Goal: Complete application form

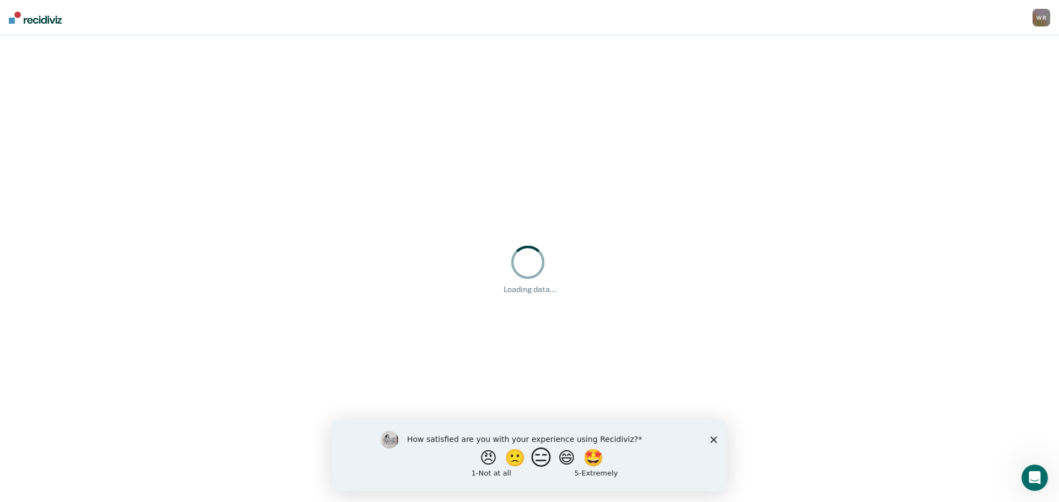
click at [543, 461] on button "😑" at bounding box center [543, 458] width 26 height 22
click at [715, 445] on polygon "Close survey" at bounding box center [713, 444] width 7 height 7
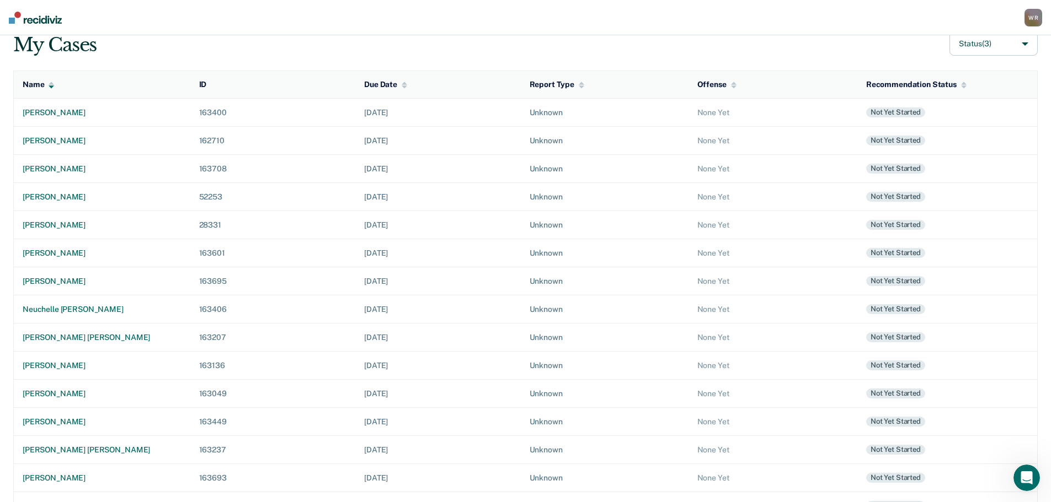
scroll to position [110, 0]
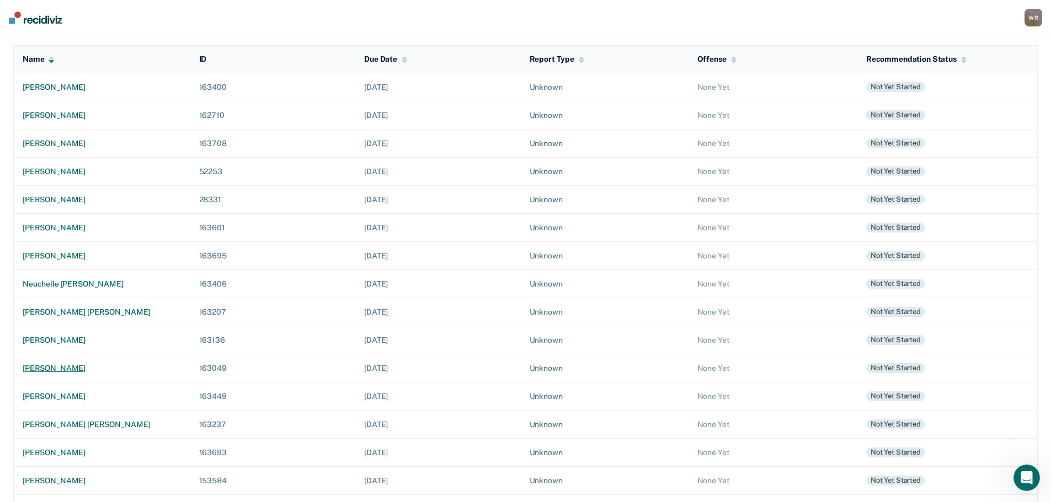
click at [42, 367] on div "[PERSON_NAME]" at bounding box center [102, 368] width 159 height 9
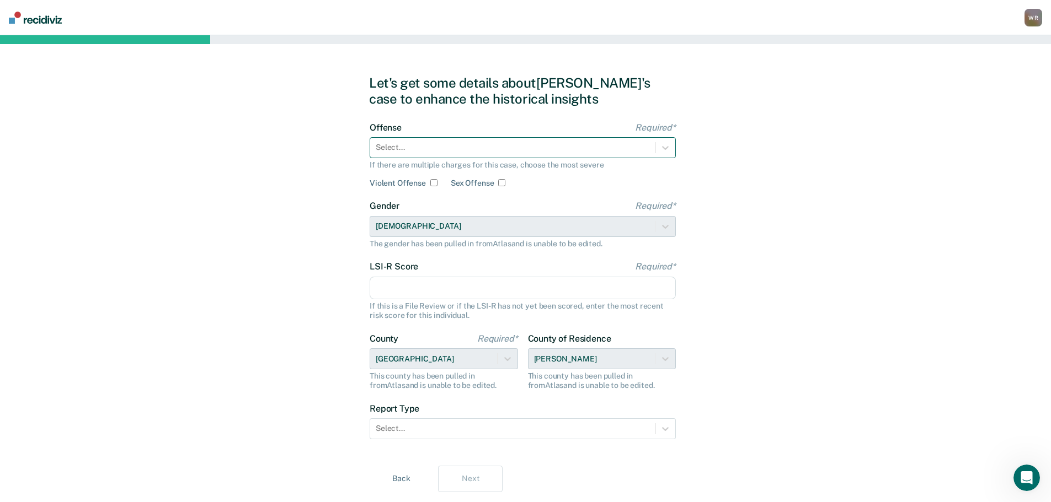
click at [429, 152] on div at bounding box center [513, 148] width 274 height 12
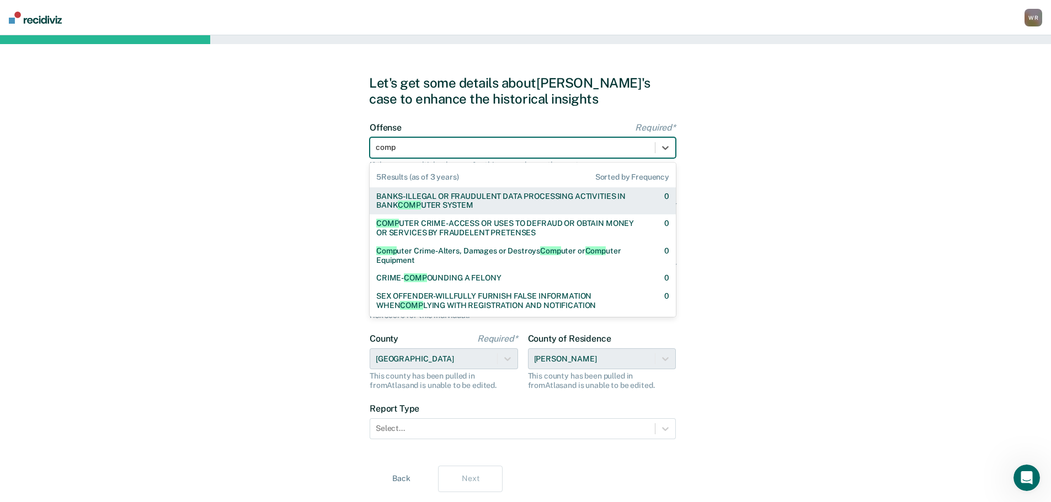
type input "compu"
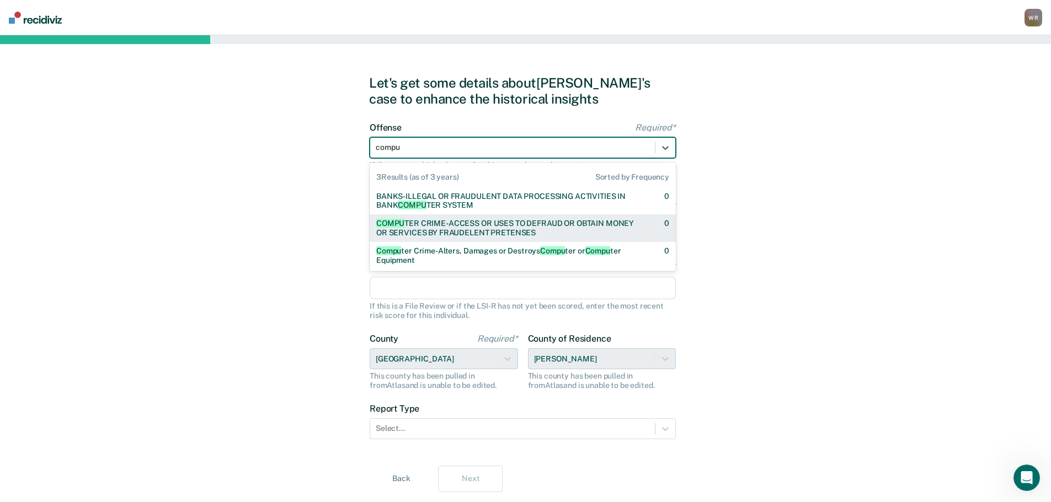
click at [498, 222] on div "COMPU TER CRIME-ACCESS OR USES TO DEFRAUD OR OBTAIN MONEY OR SERVICES BY FRAUDE…" at bounding box center [510, 228] width 269 height 19
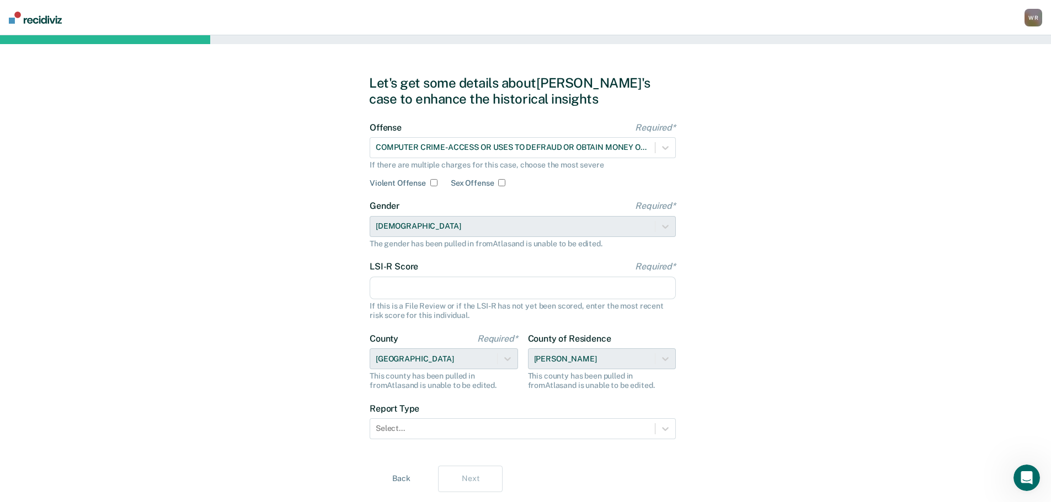
click at [462, 293] on input "LSI-R Score Required*" at bounding box center [523, 288] width 306 height 23
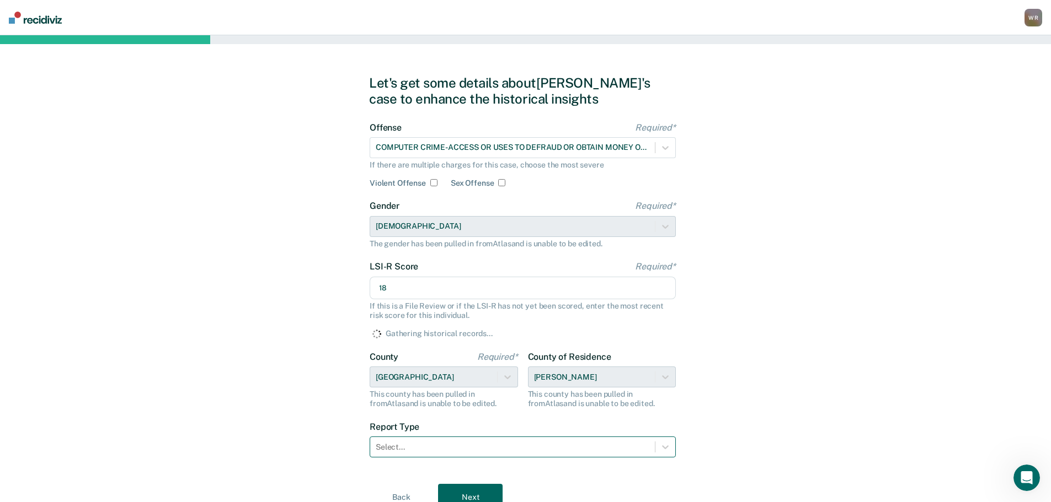
type input "18"
click at [431, 449] on div "Select..." at bounding box center [523, 447] width 306 height 21
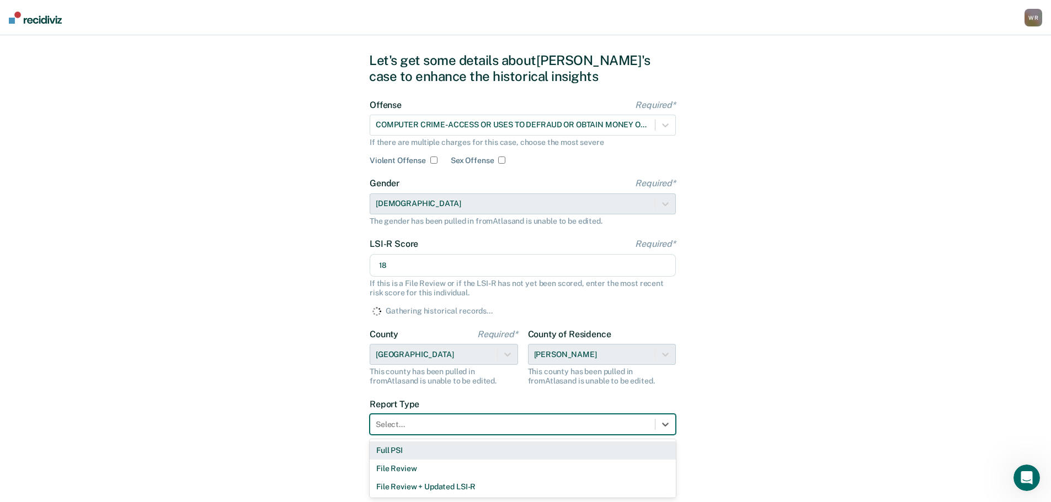
click at [427, 456] on div "Full PSI" at bounding box center [523, 451] width 306 height 18
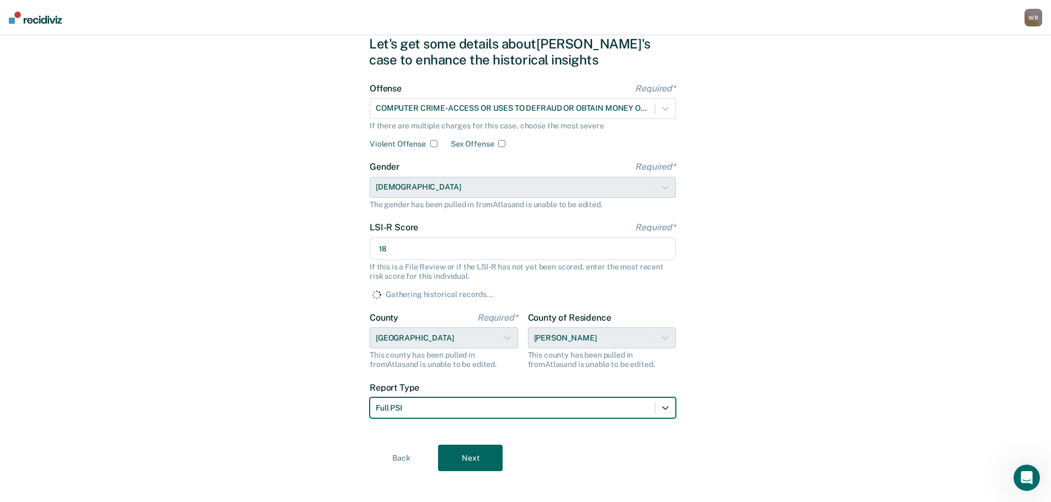
scroll to position [48, 0]
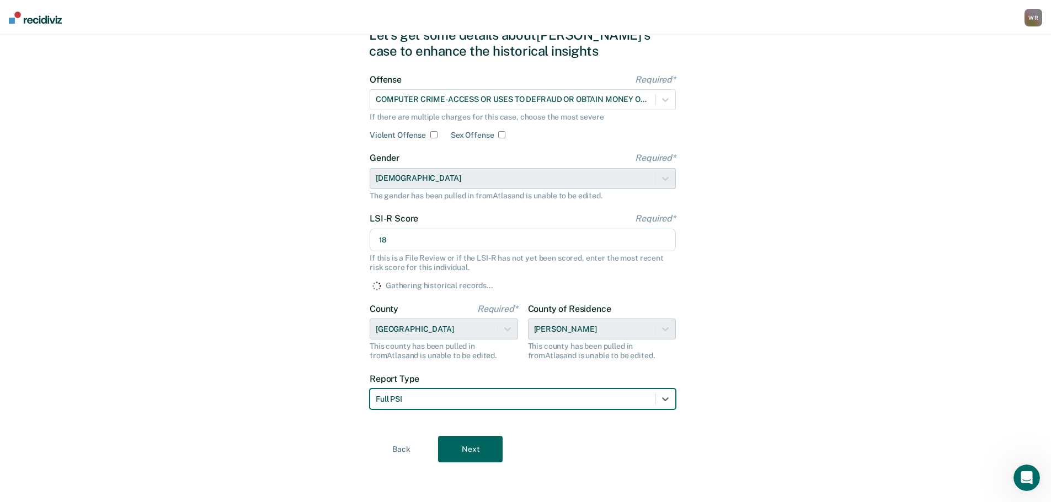
click at [462, 449] on button "Next" at bounding box center [470, 449] width 65 height 26
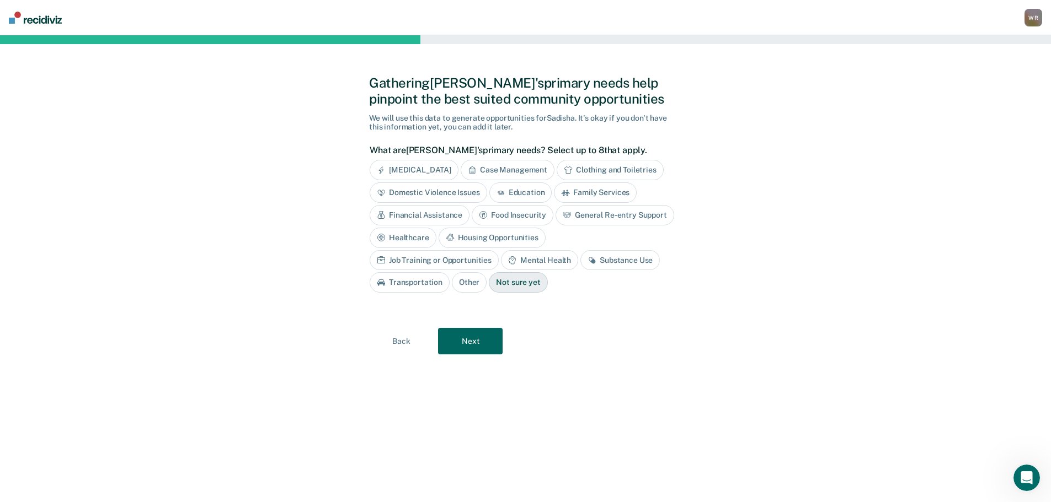
scroll to position [0, 0]
click at [503, 250] on div "Job Training or Opportunities" at bounding box center [438, 260] width 129 height 20
click at [559, 263] on div "Mental Health" at bounding box center [555, 260] width 77 height 20
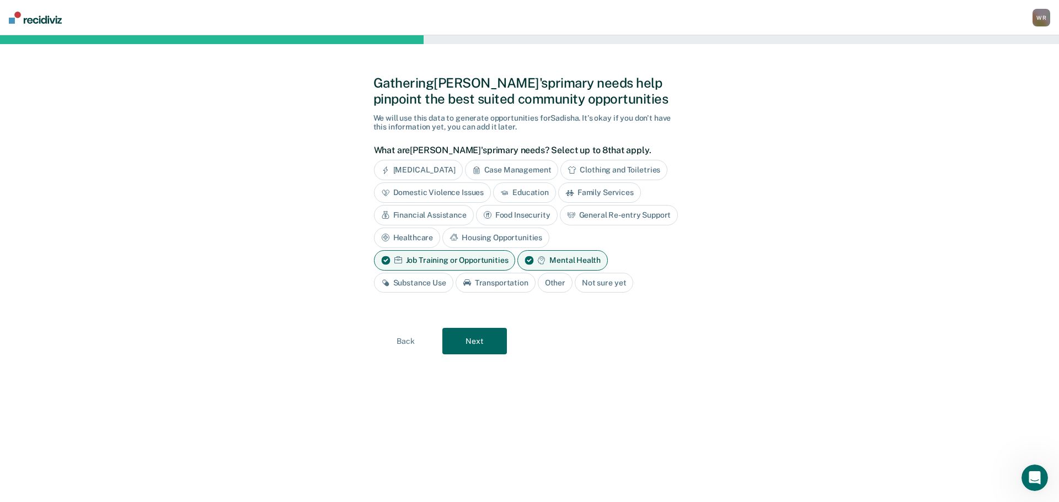
click at [481, 342] on button "Next" at bounding box center [474, 341] width 65 height 26
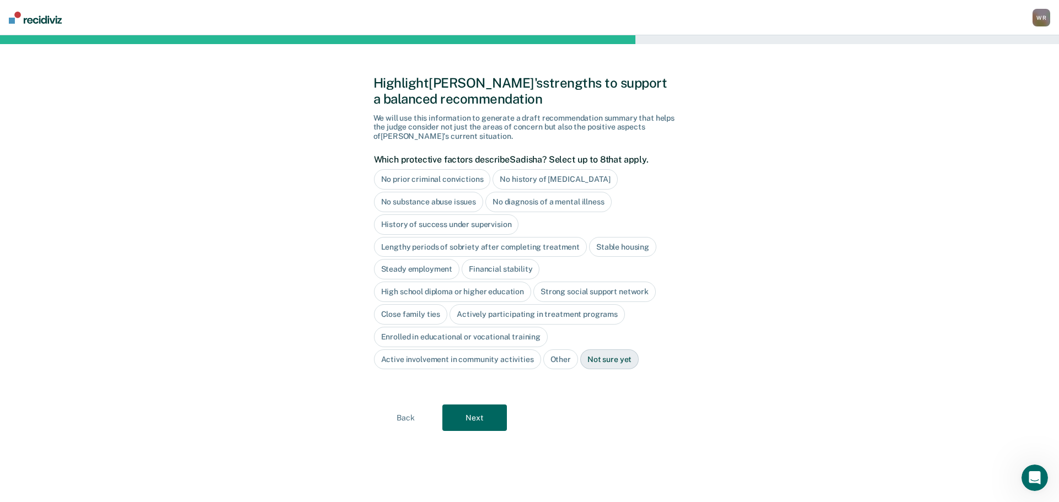
click at [473, 178] on div "No prior criminal convictions" at bounding box center [432, 179] width 117 height 20
click at [496, 292] on div "High school diploma or higher education" at bounding box center [453, 292] width 158 height 20
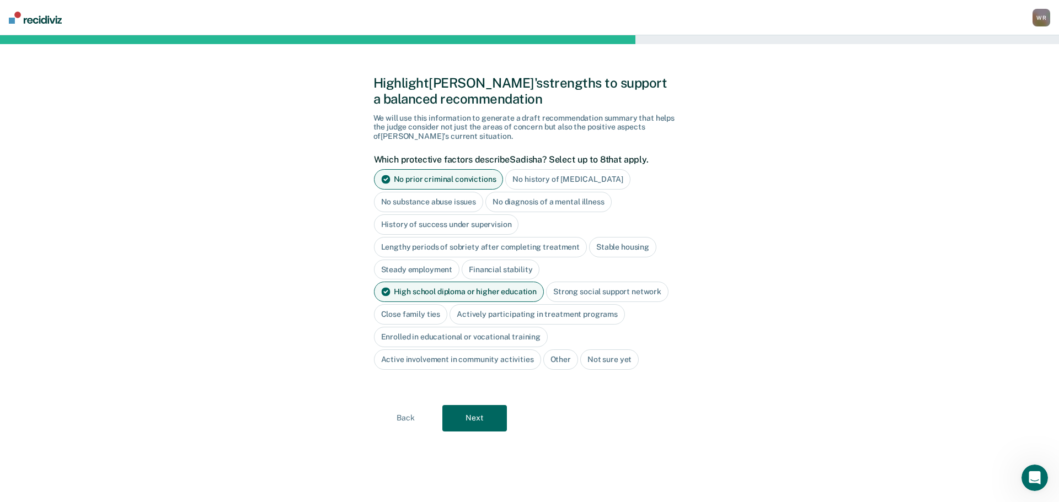
click at [472, 419] on button "Next" at bounding box center [474, 418] width 65 height 26
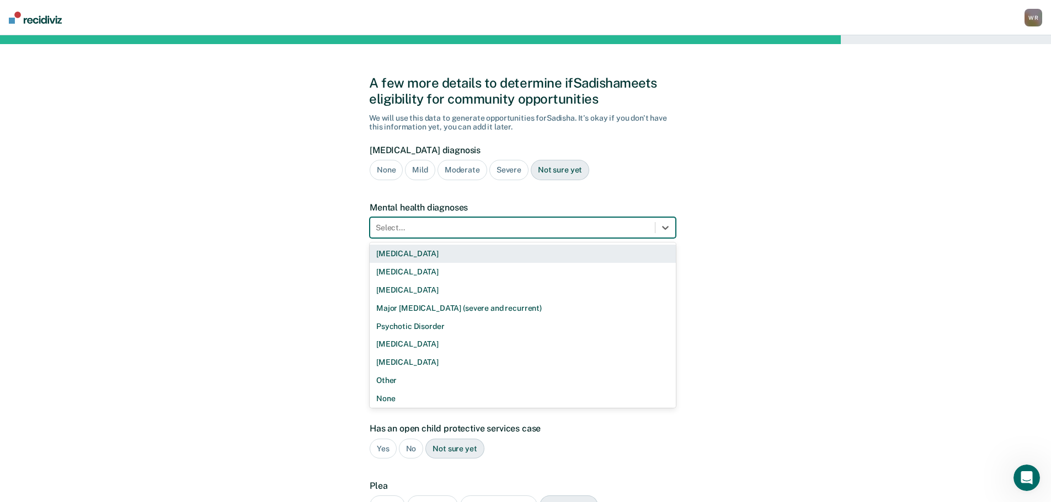
click at [511, 224] on div at bounding box center [513, 228] width 274 height 12
click at [405, 252] on div "[MEDICAL_DATA]" at bounding box center [523, 254] width 306 height 18
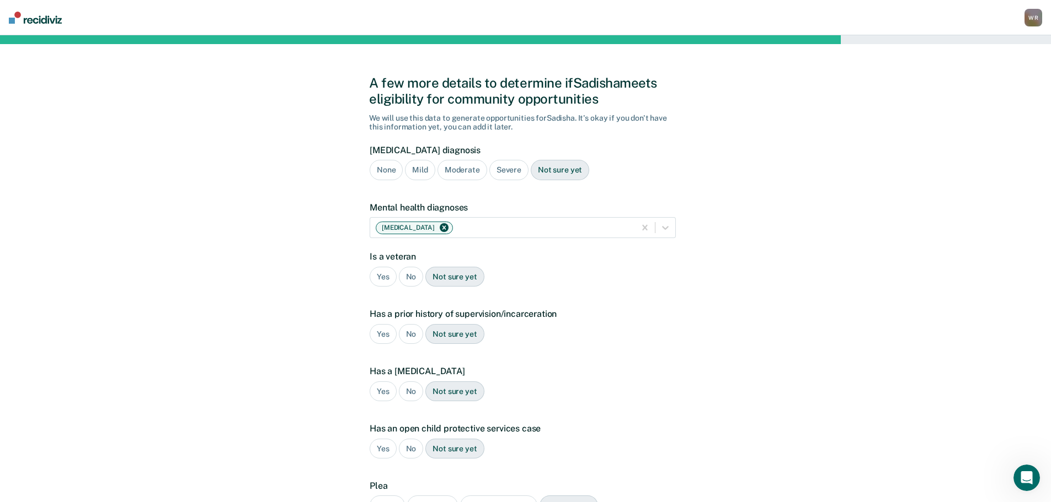
click at [503, 171] on div "Severe" at bounding box center [508, 170] width 39 height 20
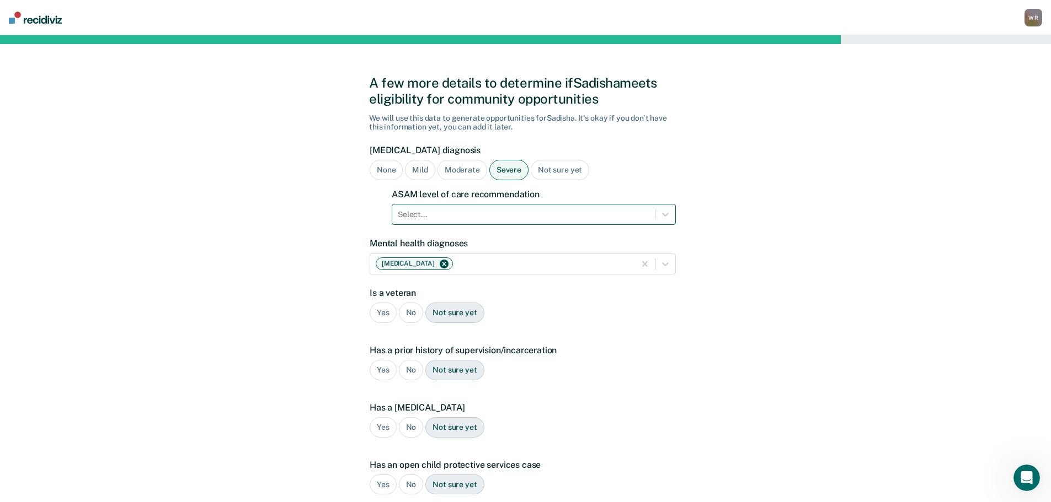
click at [476, 217] on div at bounding box center [523, 215] width 251 height 12
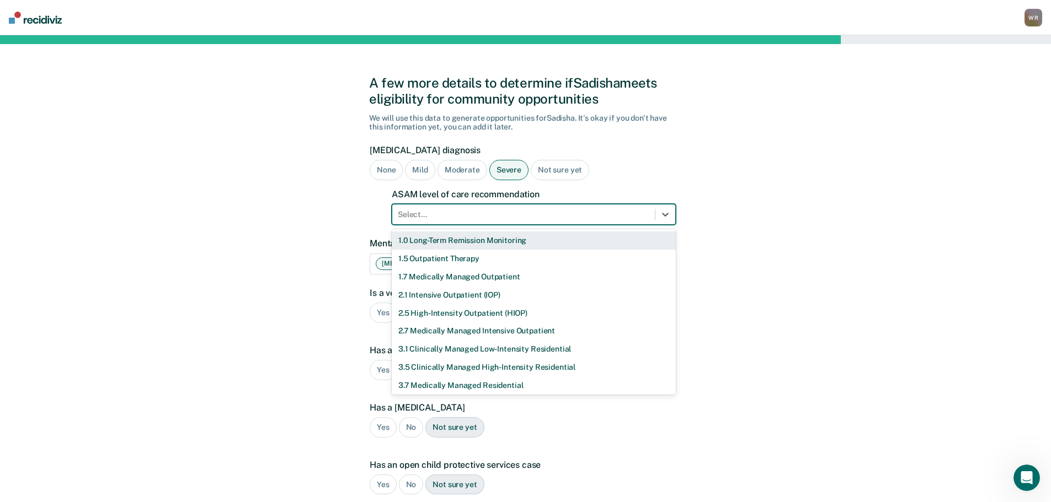
click at [425, 244] on div "1.0 Long-Term Remission Monitoring" at bounding box center [534, 241] width 284 height 18
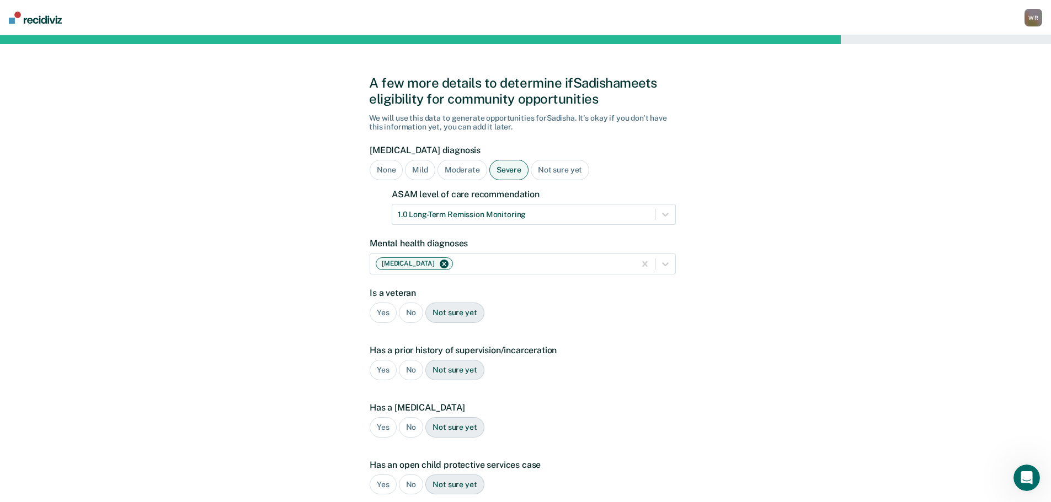
click at [403, 313] on div "No" at bounding box center [411, 313] width 25 height 20
click at [408, 370] on div "No" at bounding box center [411, 370] width 25 height 20
click at [409, 426] on div "No" at bounding box center [411, 427] width 25 height 20
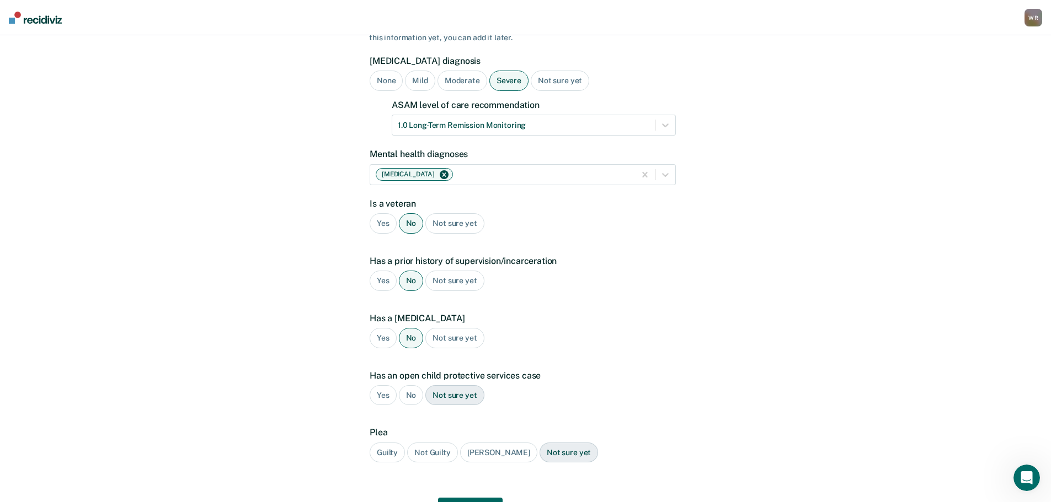
scroll to position [151, 0]
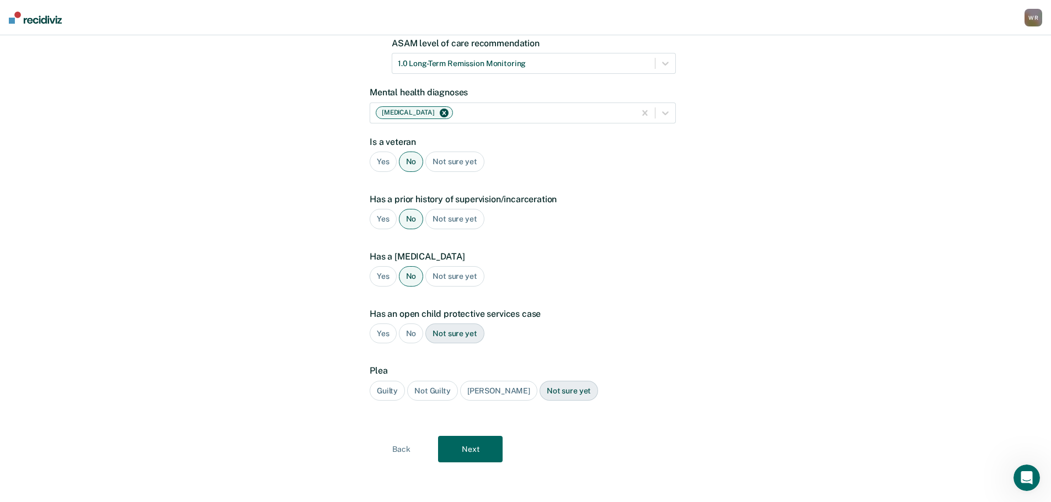
click at [409, 333] on div "No" at bounding box center [411, 334] width 25 height 20
click at [392, 390] on div "Guilty" at bounding box center [387, 391] width 35 height 20
click at [463, 445] on button "Next" at bounding box center [470, 449] width 65 height 26
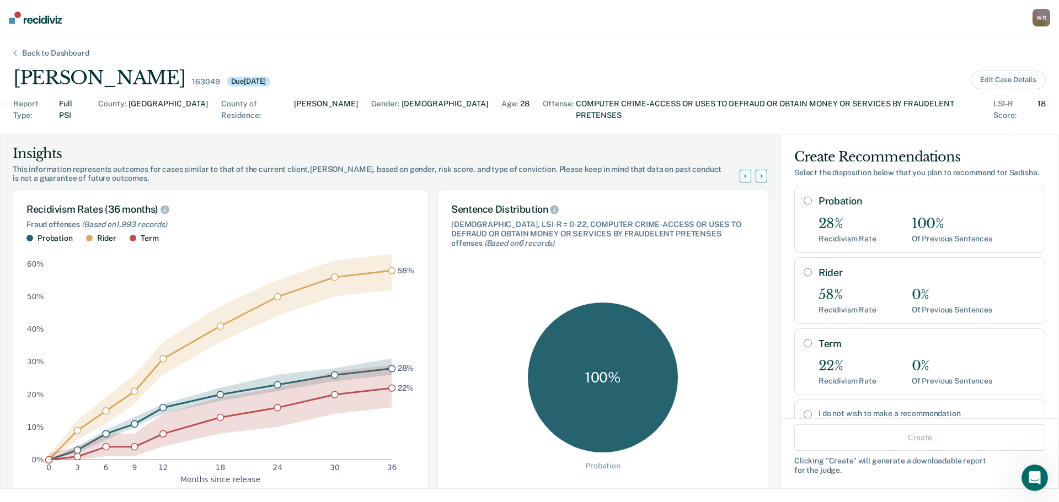
click at [849, 195] on label "Probation" at bounding box center [926, 201] width 217 height 12
click at [812, 196] on input "Probation" at bounding box center [808, 200] width 8 height 9
radio input "true"
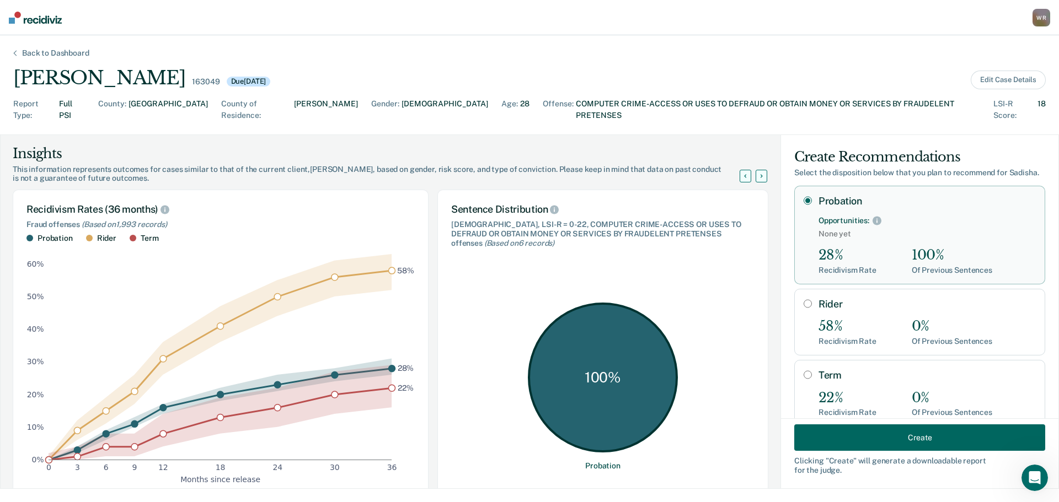
click at [905, 436] on button "Create" at bounding box center [919, 438] width 251 height 26
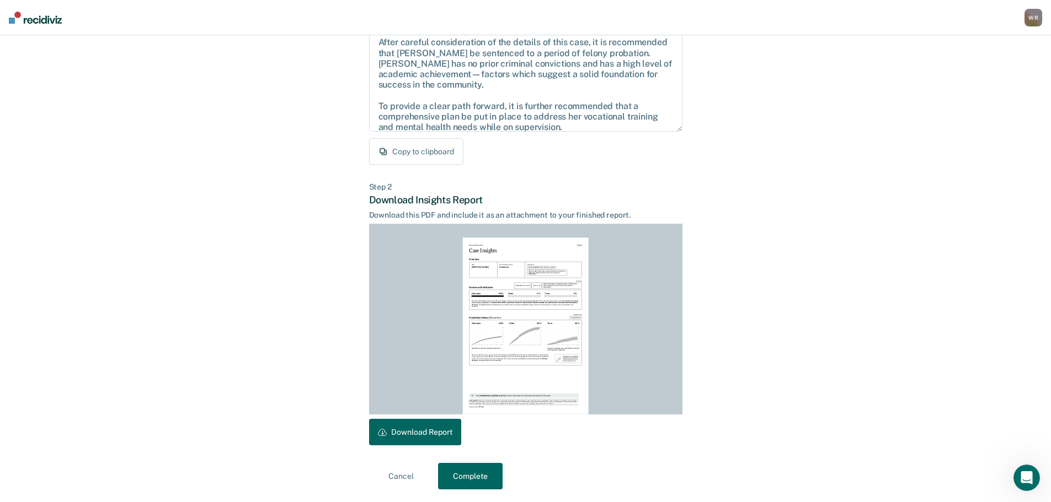
scroll to position [126, 0]
click at [424, 426] on button "Download Report" at bounding box center [415, 432] width 92 height 26
click at [463, 476] on button "Complete" at bounding box center [470, 476] width 65 height 26
